Goal: Navigation & Orientation: Locate item on page

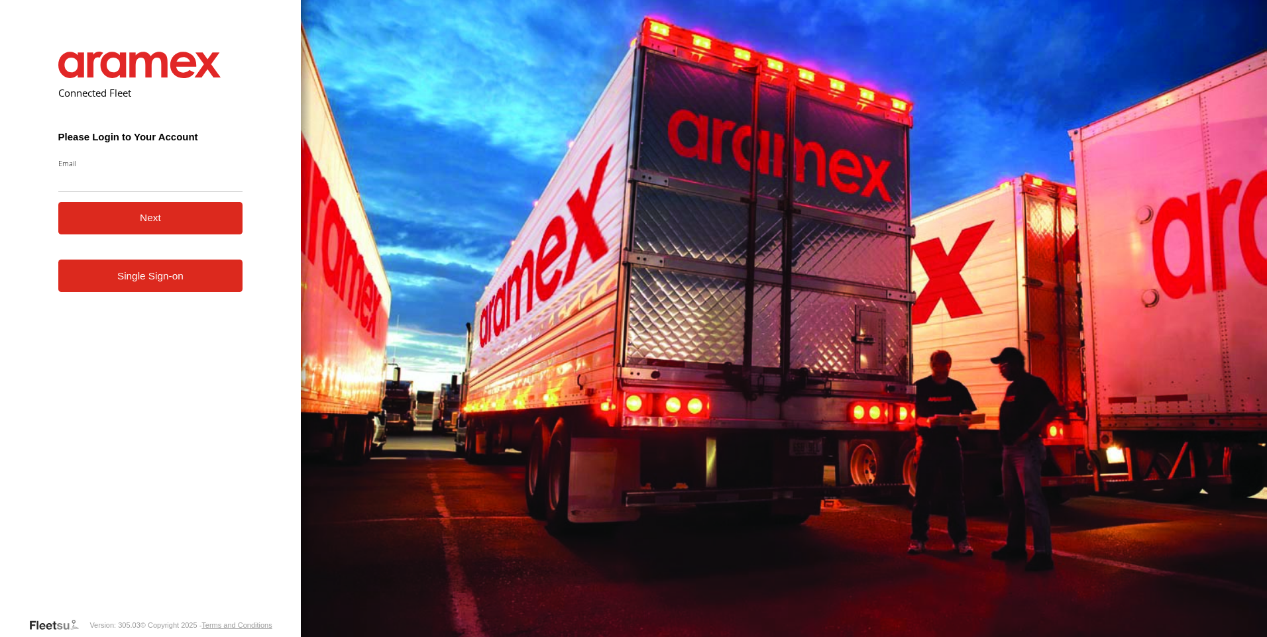
click at [156, 292] on link "Single Sign-on" at bounding box center [150, 276] width 185 height 32
click at [160, 277] on link "Single Sign-on" at bounding box center [150, 276] width 185 height 32
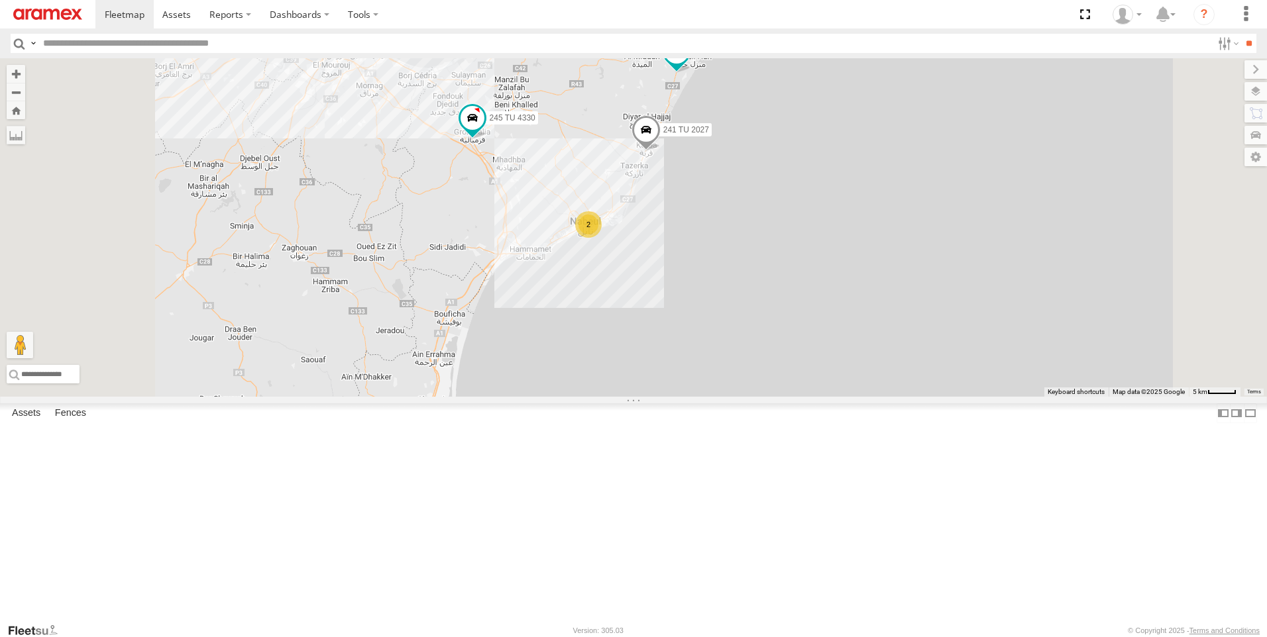
drag, startPoint x: 771, startPoint y: 186, endPoint x: 763, endPoint y: 263, distance: 77.3
click at [763, 263] on div "241 TU 2027 245 TU 4330 247 TU 7028 245 TU 4329 231 TU 3162 2" at bounding box center [633, 227] width 1267 height 338
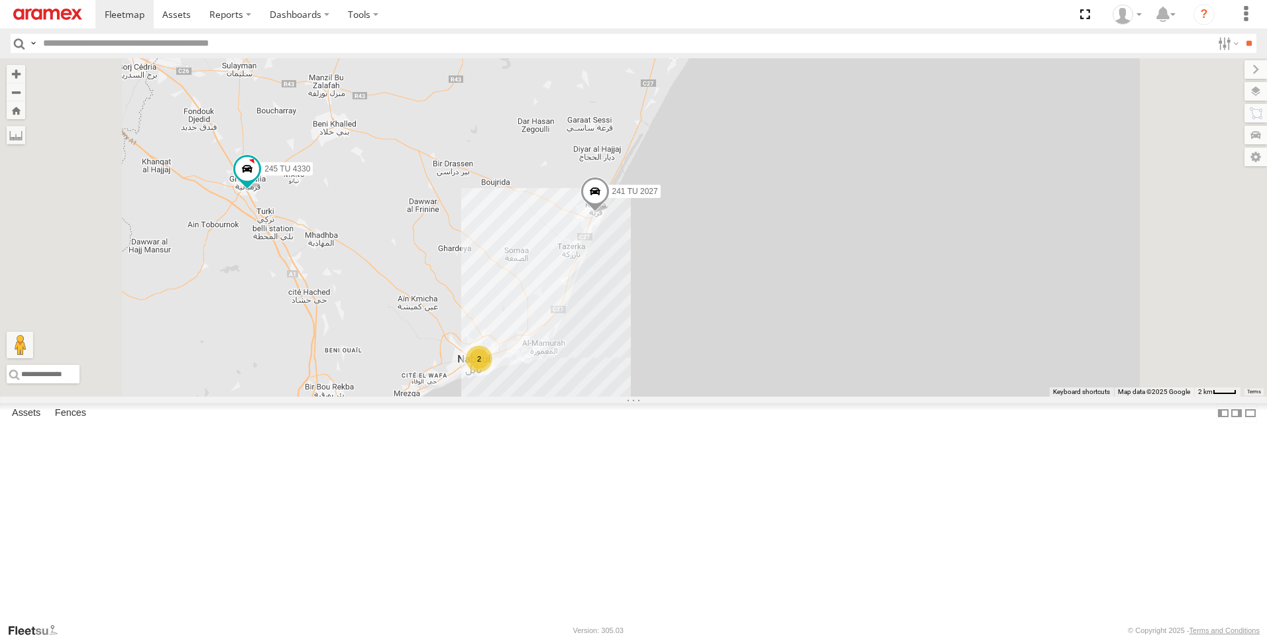
click at [667, 48] on span at bounding box center [655, 36] width 24 height 24
click at [782, 207] on div "241 TU 2027 245 TU 4330 247 TU 7028 245 TU 4329 231 TU 3162 2 245 TU 4329 Nabeu…" at bounding box center [633, 227] width 1267 height 338
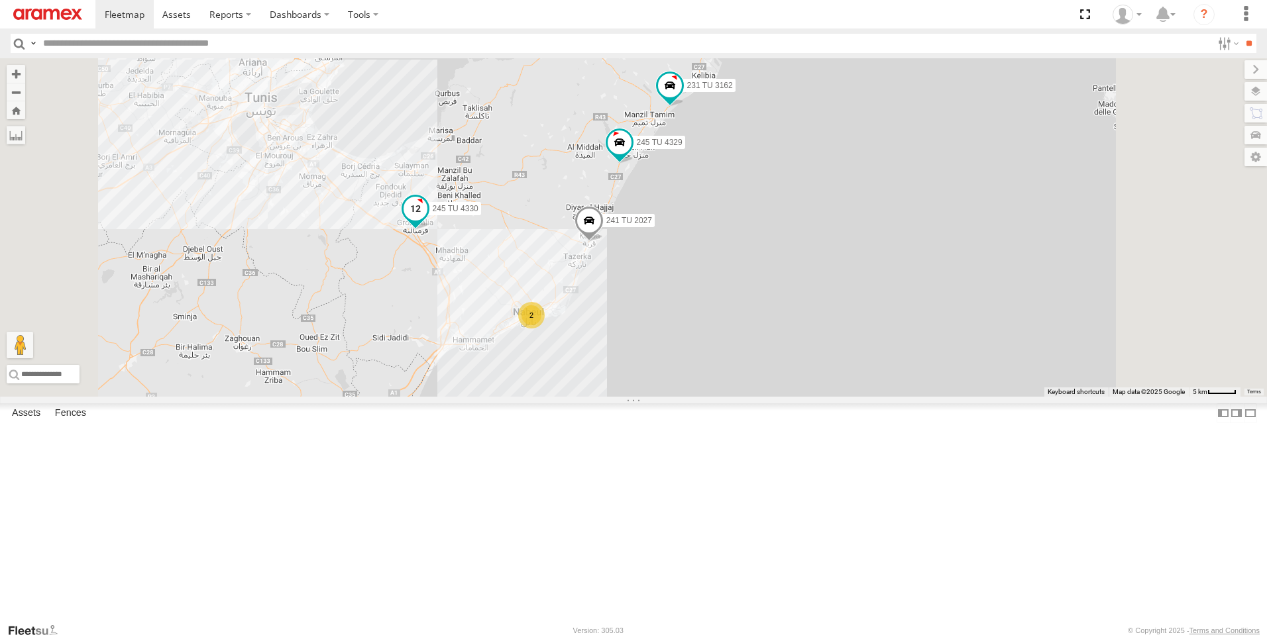
click at [478, 213] on span "245 TU 4330" at bounding box center [456, 208] width 46 height 9
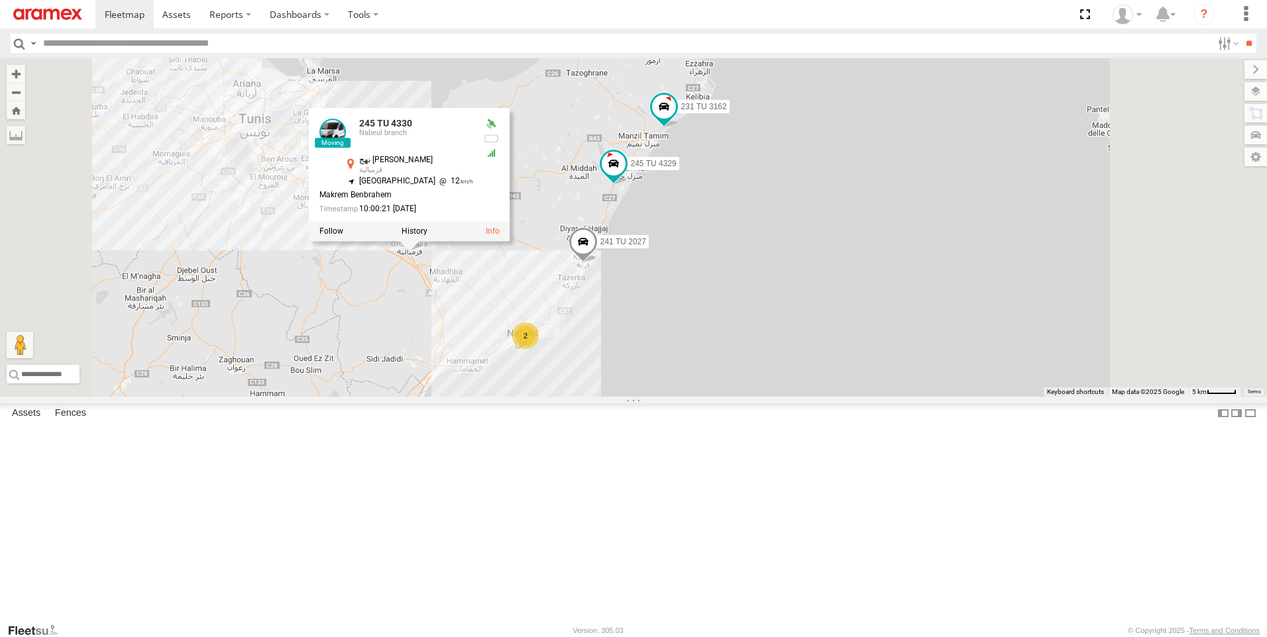
drag, startPoint x: 732, startPoint y: 191, endPoint x: 736, endPoint y: 211, distance: 20.3
click at [732, 193] on div "241 TU 2027 245 TU 4330 247 TU 7028 245 TU 4329 231 TU 3162 2 245 TU 4330 Nabeu…" at bounding box center [633, 227] width 1267 height 338
click at [598, 109] on div "241 TU 2027 245 TU 4330 247 TU 7028 245 TU 4329 231 TU 3162 2 245 TU 4330 Nabeu…" at bounding box center [633, 227] width 1267 height 338
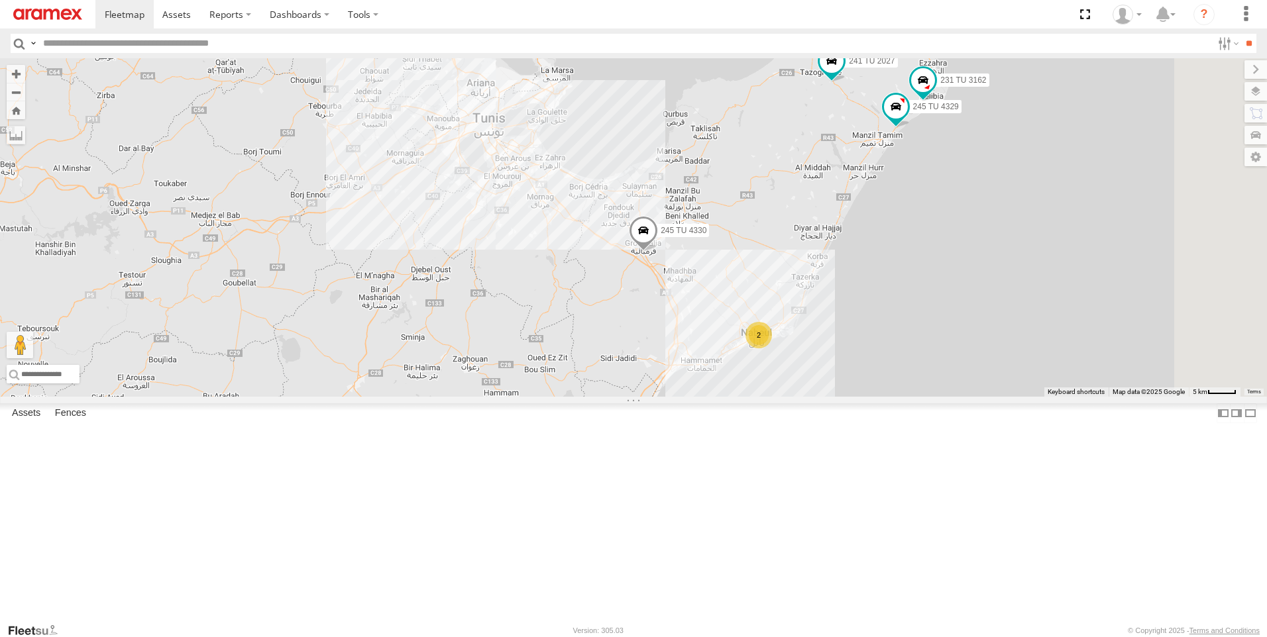
drag, startPoint x: 876, startPoint y: 198, endPoint x: 741, endPoint y: 266, distance: 151.1
click at [741, 266] on div "241 TU 2027 245 TU 4330 247 TU 7028 2 245 TU 4329 231 TU 3162" at bounding box center [633, 227] width 1267 height 338
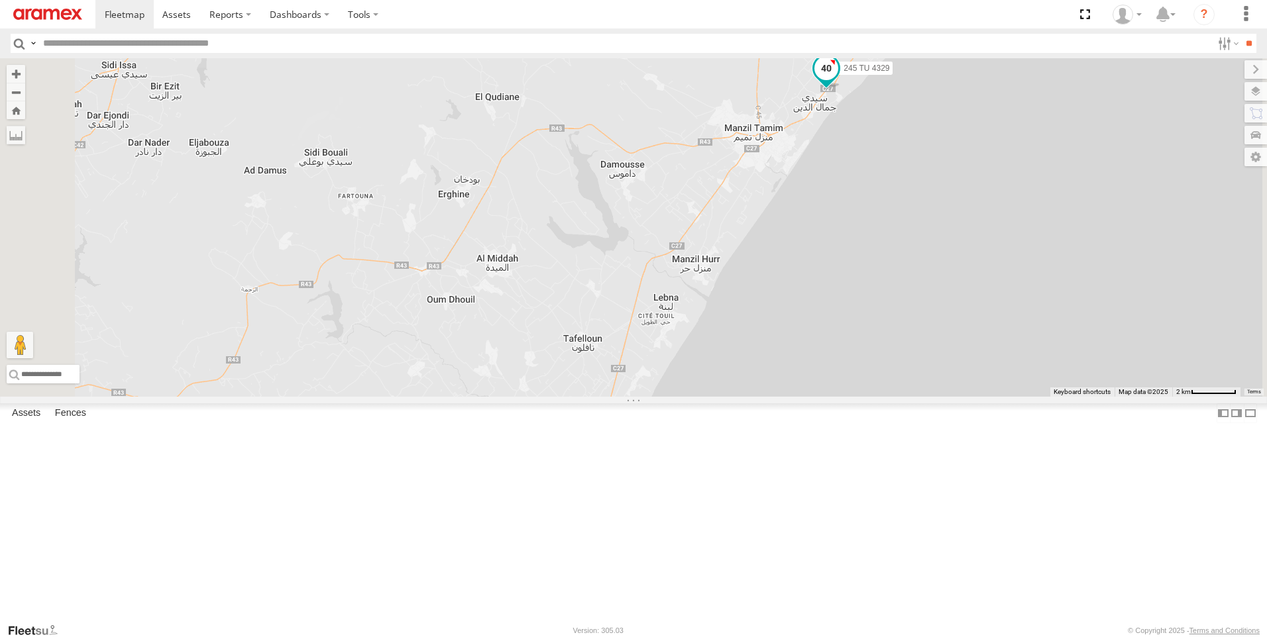
click at [838, 80] on span at bounding box center [826, 68] width 24 height 24
click at [843, 227] on div "241 TU 2027 245 TU 4330 247 TU 7028 245 TU 4329 231 TU 3162 245 TU 4329 Nabeul …" at bounding box center [633, 227] width 1267 height 338
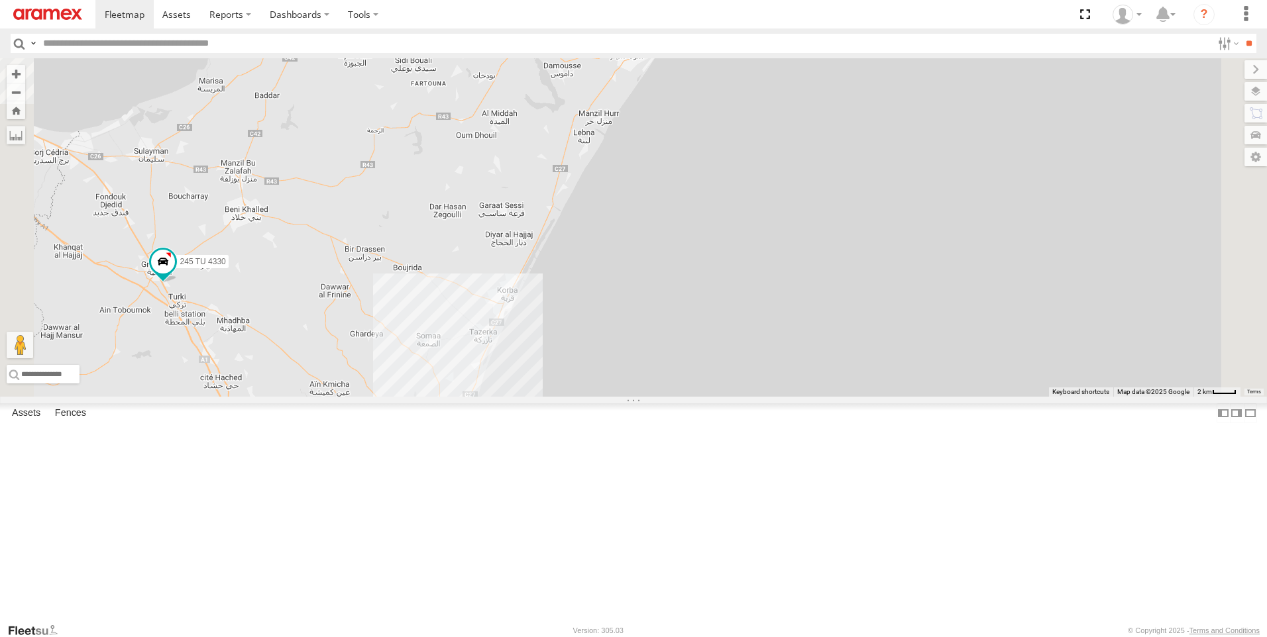
click at [676, 21] on span at bounding box center [664, 9] width 24 height 24
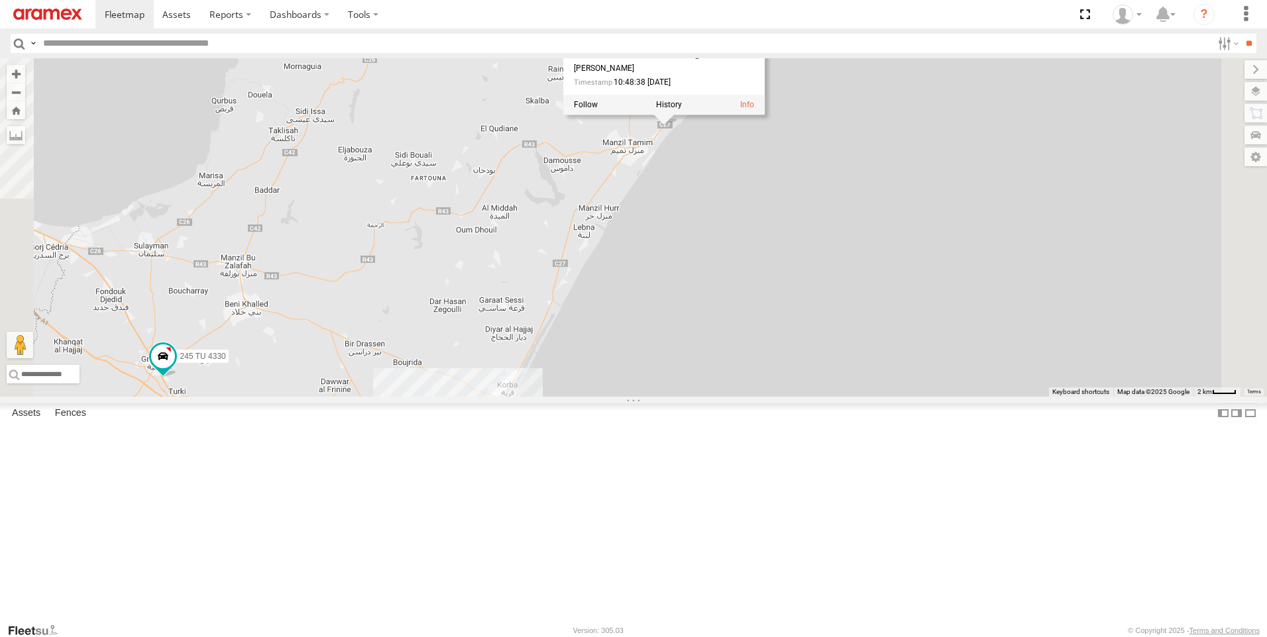
drag, startPoint x: 847, startPoint y: 189, endPoint x: 847, endPoint y: 301, distance: 111.9
click at [847, 301] on div "241 TU 2027 245 TU 4330 247 TU 7028 245 TU 4329 231 TU 3162 2 245 TU 4329 Nabeu…" at bounding box center [633, 227] width 1267 height 338
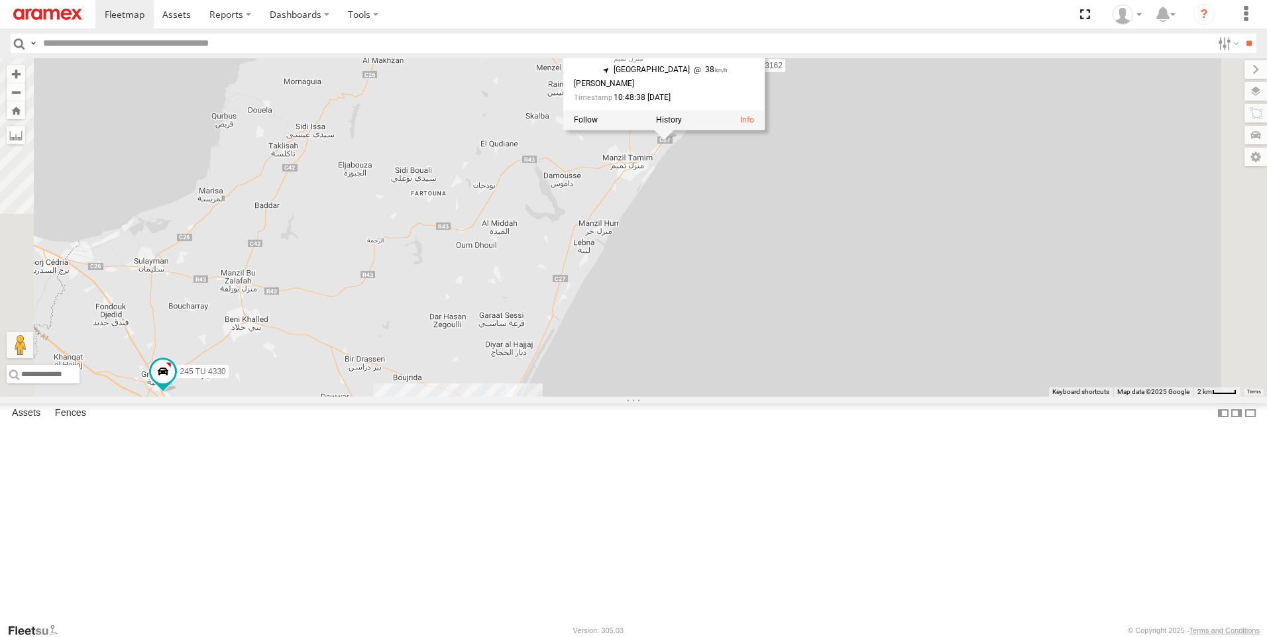
click at [915, 339] on div "241 TU 2027 245 TU 4330 247 TU 7028 245 TU 4329 231 TU 3162 2 245 TU 4329 Nabeu…" at bounding box center [633, 227] width 1267 height 338
